Goal: Task Accomplishment & Management: Complete application form

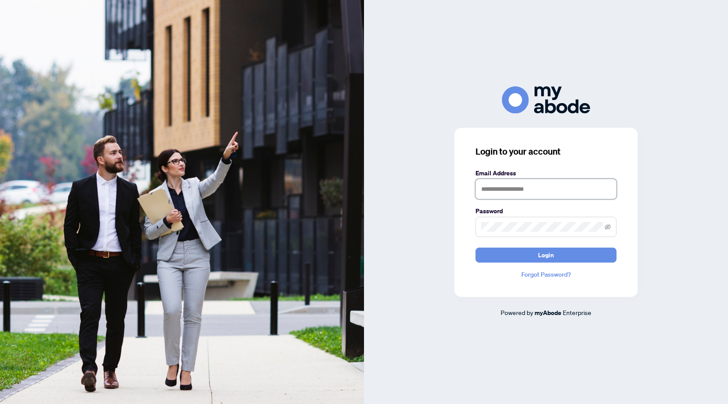
click at [520, 186] on input "text" at bounding box center [545, 189] width 141 height 20
type input "**********"
click at [475, 248] on button "Login" at bounding box center [545, 255] width 141 height 15
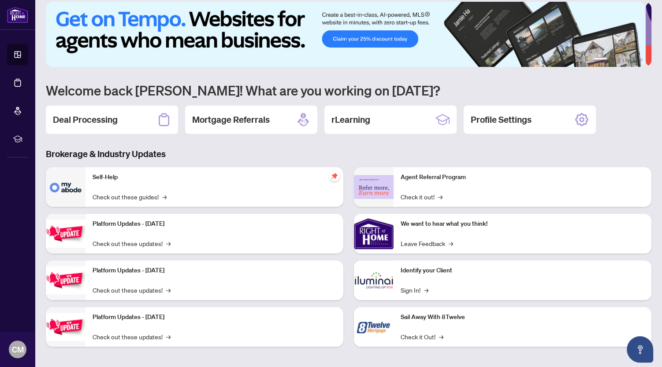
scroll to position [11, 0]
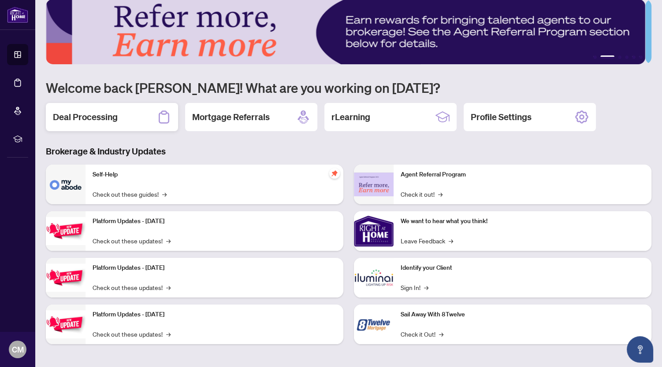
click at [84, 116] on h2 "Deal Processing" at bounding box center [85, 117] width 65 height 12
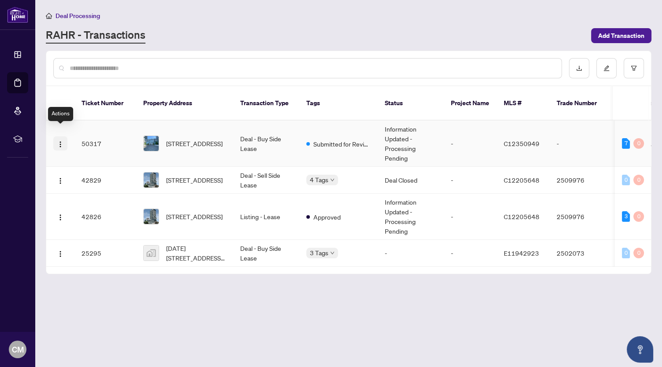
click at [58, 141] on img "button" at bounding box center [60, 144] width 7 height 7
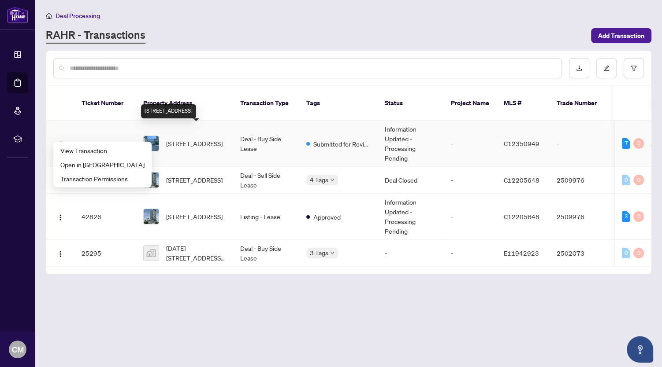
click at [186, 139] on span "[STREET_ADDRESS]" at bounding box center [194, 144] width 56 height 10
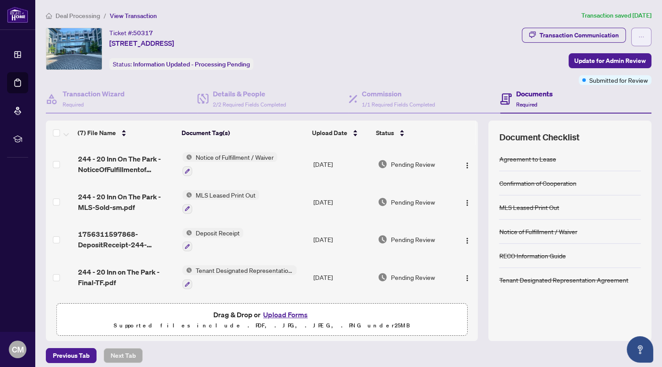
click at [638, 37] on icon "ellipsis" at bounding box center [641, 37] width 6 height 6
click at [458, 58] on div "Ticket #: 50317 [STREET_ADDRESS] Status: Information Updated - Processing Pendi…" at bounding box center [282, 49] width 472 height 42
click at [520, 101] on span "Required" at bounding box center [526, 104] width 21 height 7
click at [525, 97] on h4 "Documents" at bounding box center [534, 94] width 37 height 11
click at [565, 35] on div "Transaction Communication" at bounding box center [578, 35] width 79 height 14
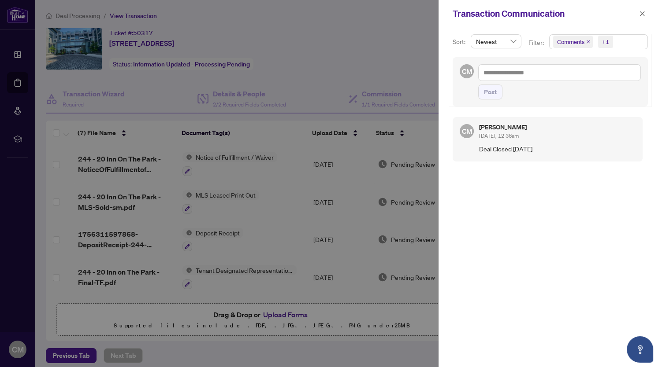
click at [575, 42] on span "Comments" at bounding box center [570, 41] width 27 height 9
click at [584, 105] on span "Activity History" at bounding box center [587, 103] width 42 height 8
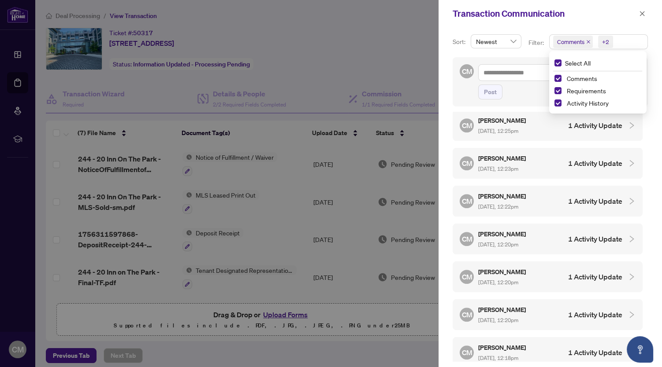
scroll to position [529, 0]
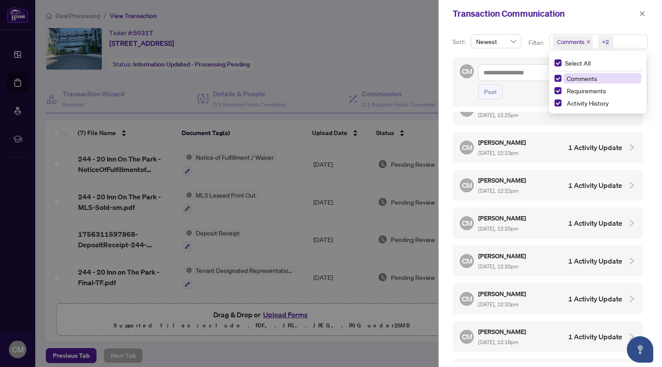
click at [585, 78] on span "Comments" at bounding box center [581, 78] width 30 height 8
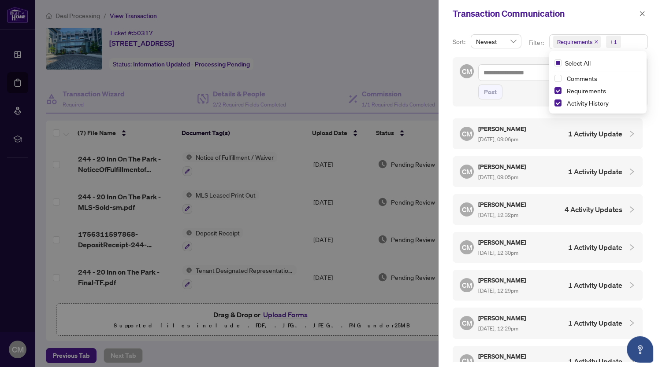
scroll to position [0, 0]
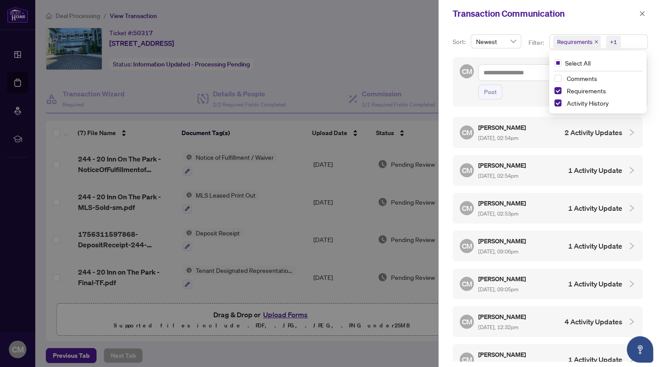
click at [372, 42] on div at bounding box center [331, 183] width 662 height 367
click at [511, 44] on span "Newest" at bounding box center [496, 41] width 40 height 13
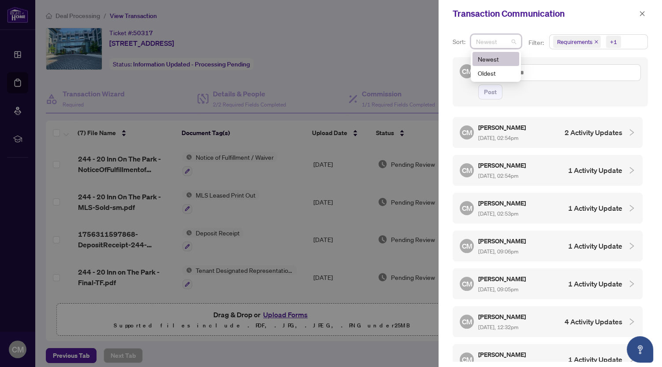
click at [480, 57] on div "Newest" at bounding box center [495, 59] width 36 height 10
click at [374, 60] on div at bounding box center [331, 183] width 662 height 367
click at [370, 33] on div at bounding box center [331, 183] width 662 height 367
click at [498, 129] on h5 "[PERSON_NAME]" at bounding box center [502, 127] width 49 height 10
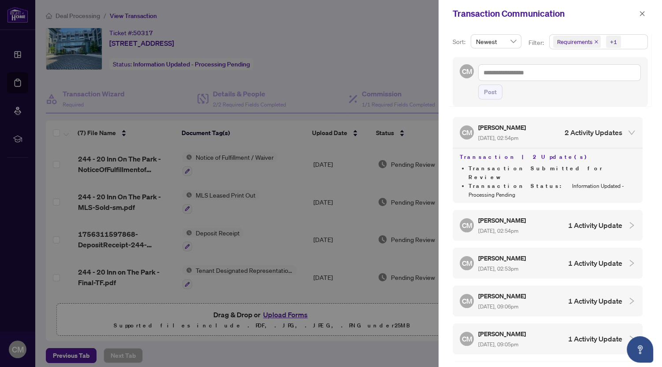
click at [414, 52] on div at bounding box center [331, 183] width 662 height 367
click at [595, 42] on icon "close" at bounding box center [596, 42] width 4 height 4
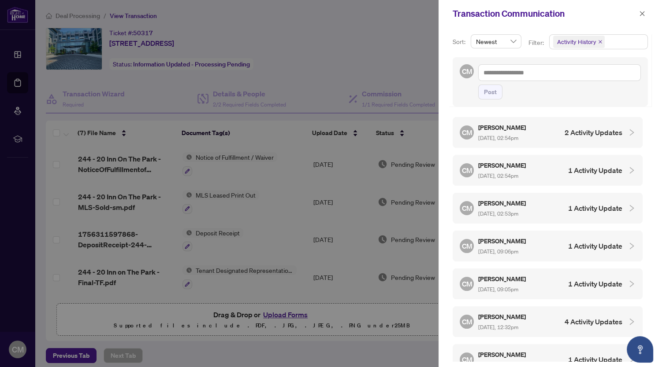
click at [599, 41] on icon "close" at bounding box center [600, 42] width 4 height 4
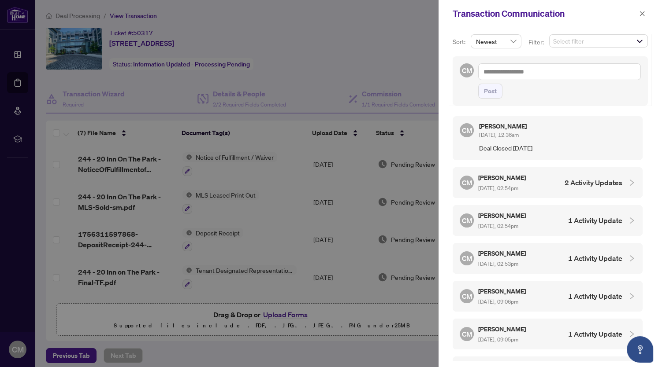
click at [374, 48] on div at bounding box center [331, 183] width 662 height 367
click at [637, 42] on span "Select filter" at bounding box center [598, 41] width 98 height 12
click at [388, 40] on div at bounding box center [331, 183] width 662 height 367
click at [642, 14] on icon "close" at bounding box center [642, 13] width 5 height 5
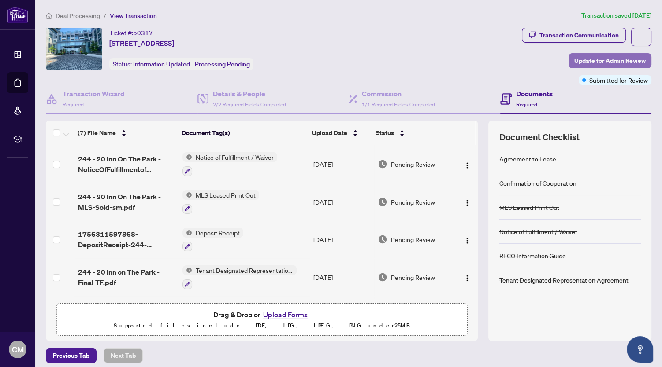
click at [615, 60] on span "Update for Admin Review" at bounding box center [609, 61] width 71 height 14
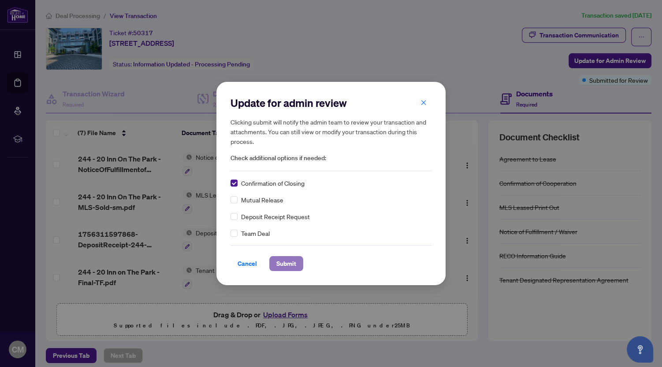
click at [285, 262] on span "Submit" at bounding box center [286, 264] width 20 height 14
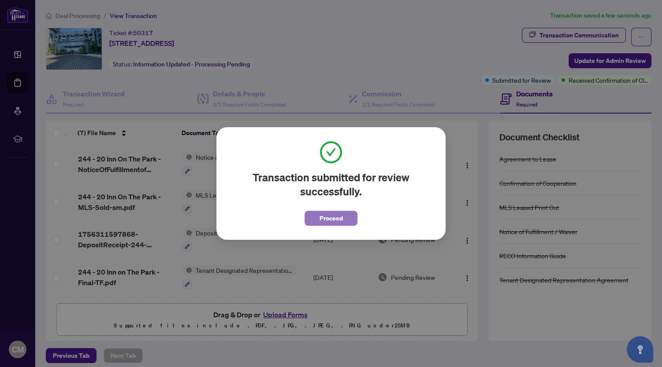
click at [341, 219] on span "Proceed" at bounding box center [330, 218] width 23 height 14
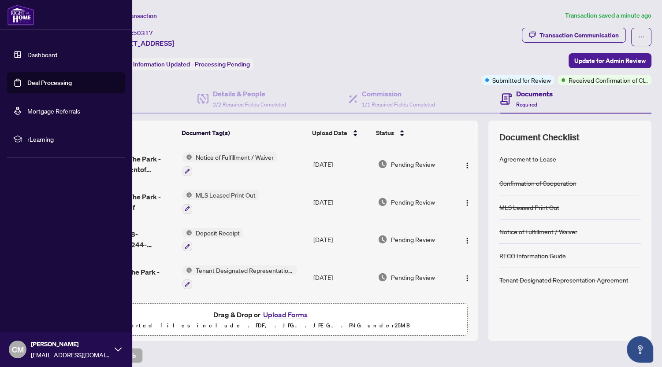
click at [36, 52] on link "Dashboard" at bounding box center [42, 55] width 30 height 8
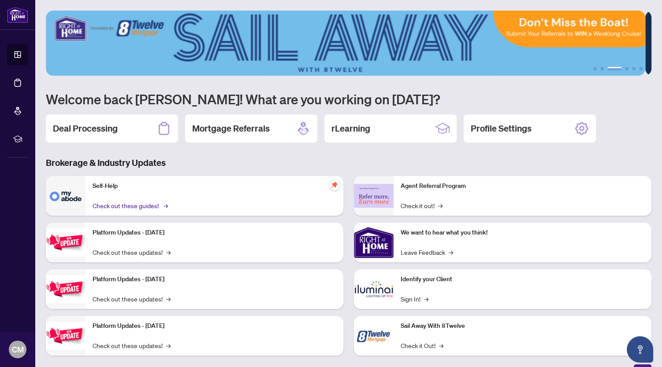
click at [166, 204] on span "→" at bounding box center [165, 206] width 4 height 10
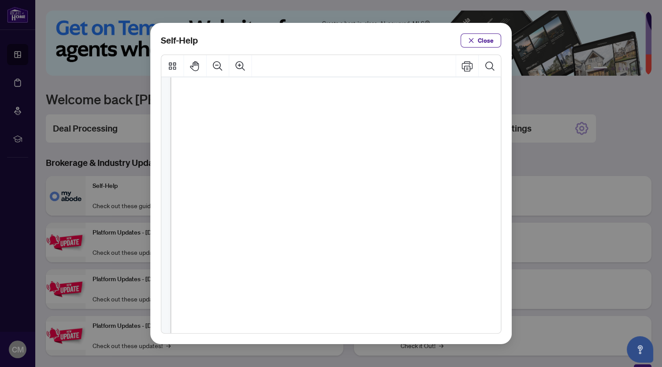
scroll to position [160, 0]
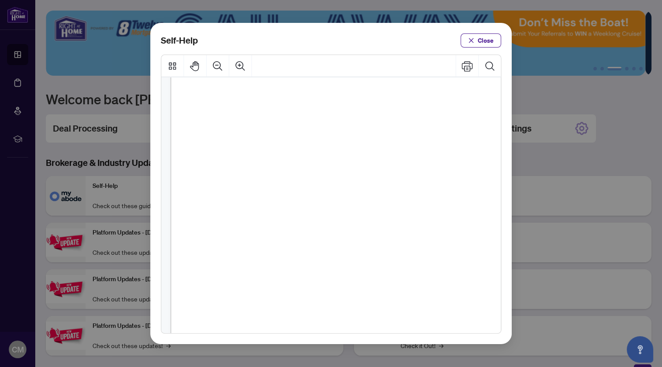
click at [236, 241] on span "How to Submit a Confirmation of Closing (" at bounding box center [289, 243] width 121 height 9
click at [370, 244] on span "PDF" at bounding box center [372, 243] width 12 height 9
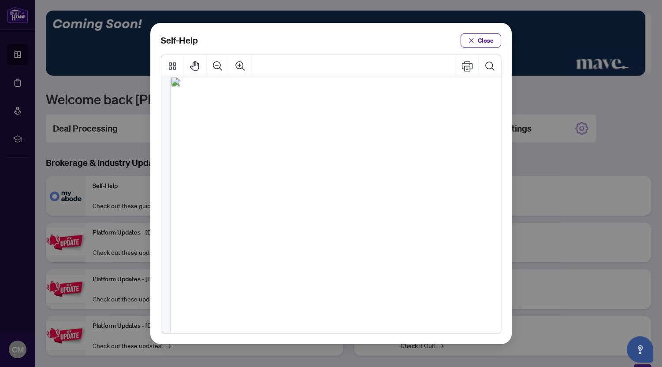
scroll to position [388, 0]
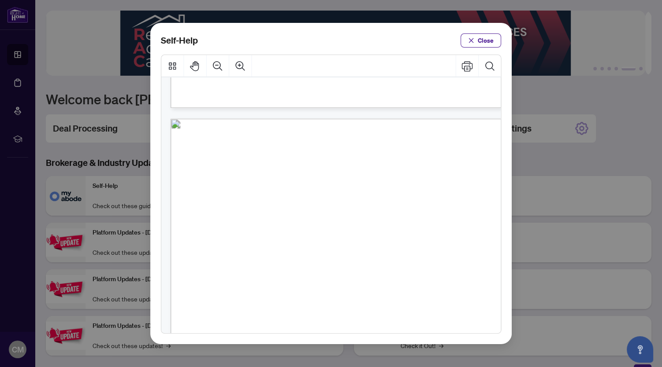
click at [477, 41] on button "Close" at bounding box center [480, 40] width 41 height 14
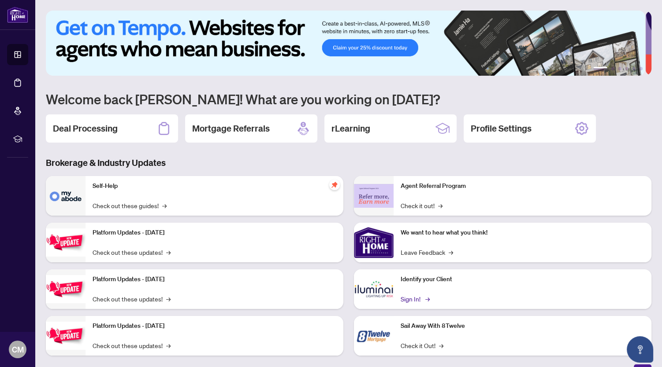
click at [408, 298] on link "Sign In! →" at bounding box center [414, 299] width 28 height 10
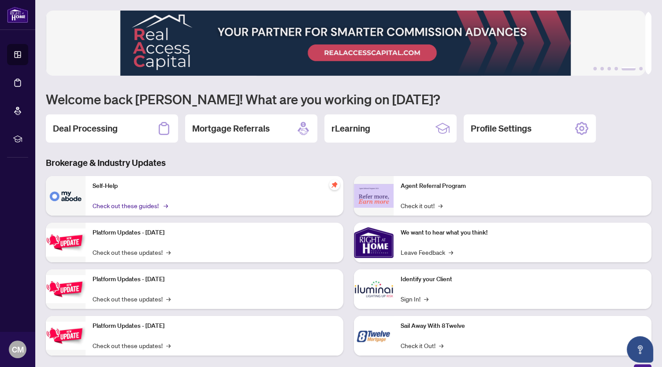
click at [146, 201] on link "Check out these guides! →" at bounding box center [129, 206] width 74 height 10
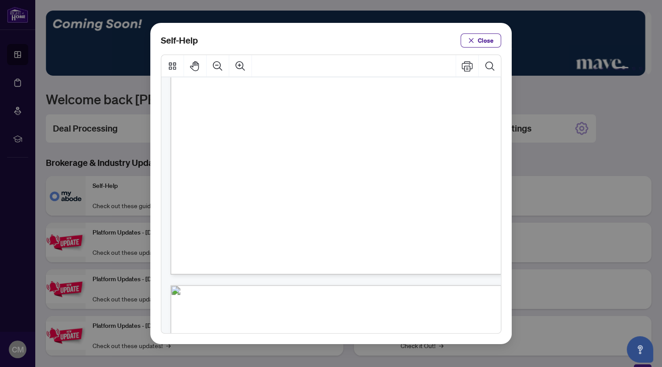
scroll to position [228, 0]
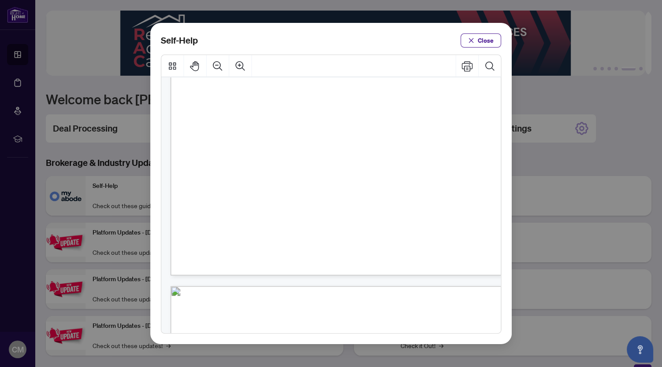
click at [370, 171] on span "PDF" at bounding box center [372, 172] width 12 height 9
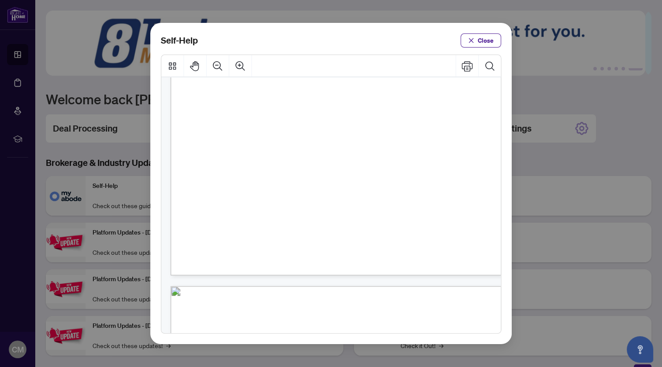
click at [370, 173] on span "PDF" at bounding box center [372, 172] width 12 height 9
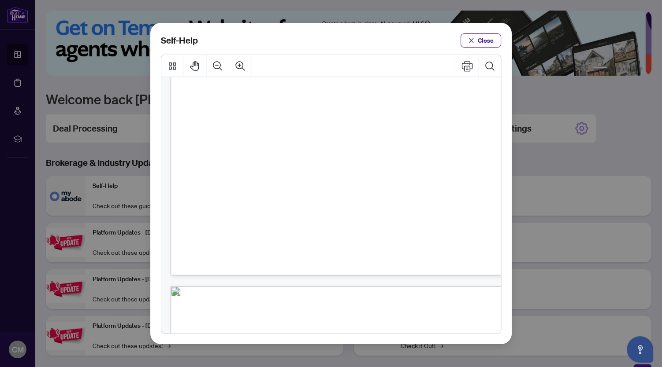
click at [366, 172] on span "PDF" at bounding box center [372, 172] width 12 height 9
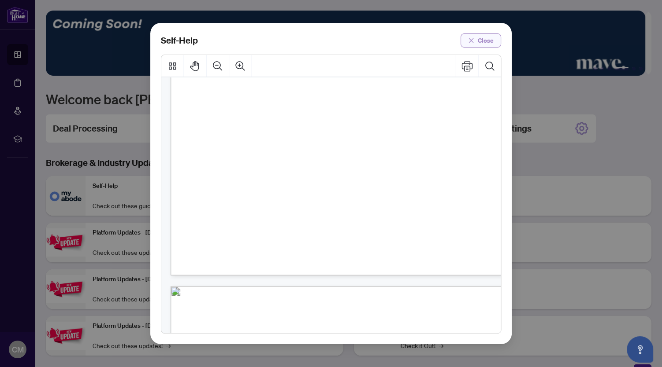
click at [492, 44] on span "Close" at bounding box center [485, 40] width 16 height 14
